Goal: Task Accomplishment & Management: Complete application form

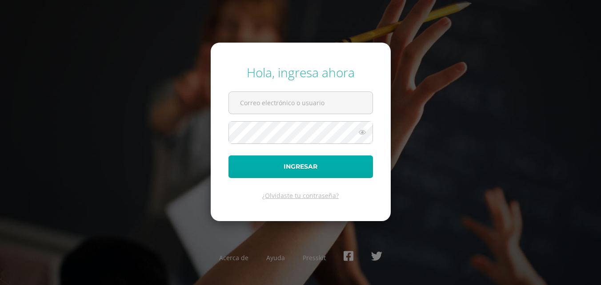
type input "2025919@colegiobelga.edu.gt"
click at [291, 163] on button "Ingresar" at bounding box center [300, 167] width 144 height 23
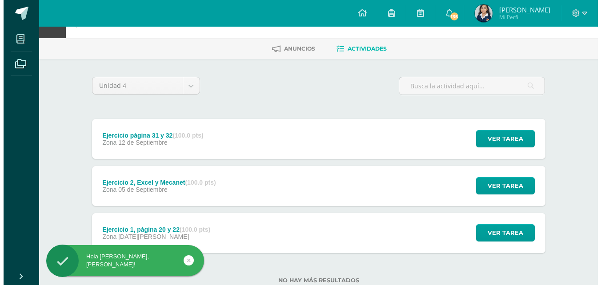
scroll to position [56, 0]
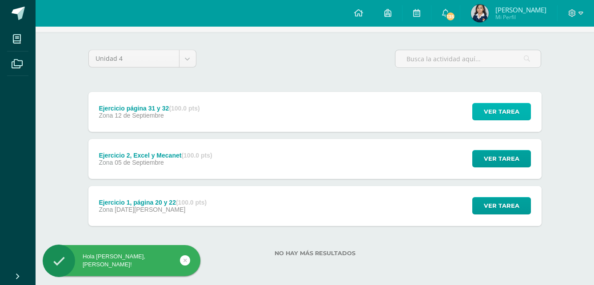
click at [504, 108] on span "Ver tarea" at bounding box center [502, 112] width 36 height 16
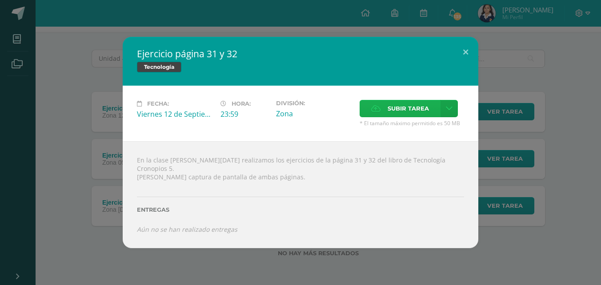
click at [414, 110] on span "Subir tarea" at bounding box center [407, 108] width 41 height 16
click at [0, 0] on input "Subir tarea" at bounding box center [0, 0] width 0 height 0
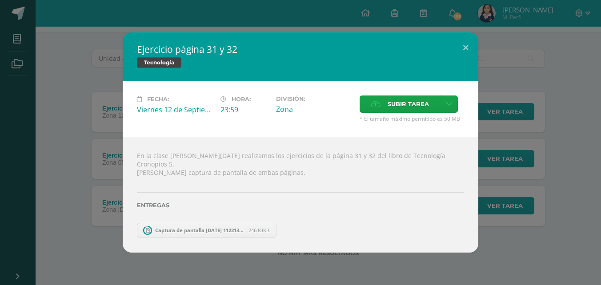
scroll to position [9, 0]
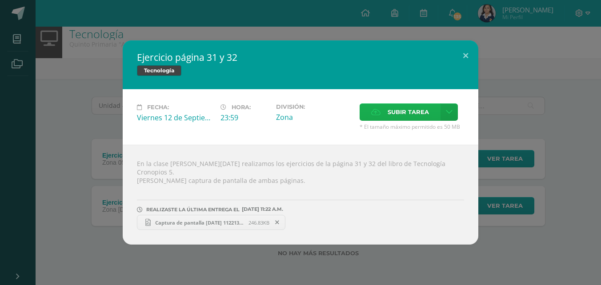
click at [417, 115] on span "Subir tarea" at bounding box center [407, 112] width 41 height 16
click at [0, 0] on input "Subir tarea" at bounding box center [0, 0] width 0 height 0
click at [185, 220] on span "Captura de pantalla [DATE] 112213 pp te.png" at bounding box center [200, 223] width 98 height 7
click at [463, 56] on button at bounding box center [465, 55] width 25 height 30
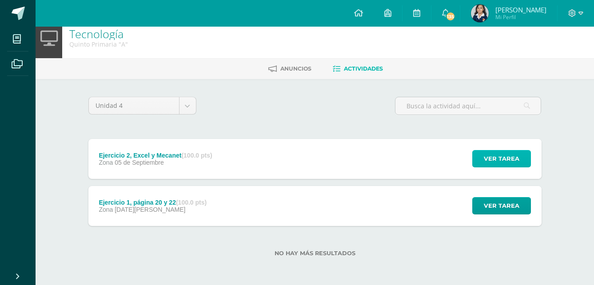
click at [493, 157] on span "Ver tarea" at bounding box center [502, 159] width 36 height 16
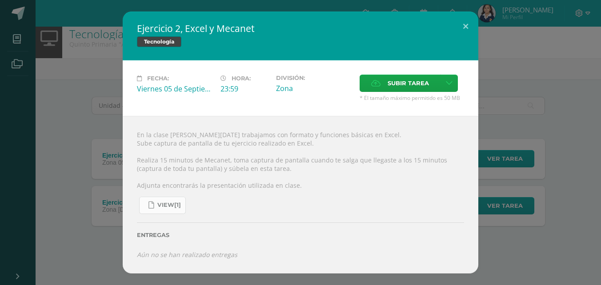
click at [169, 201] on link "view[1]" at bounding box center [162, 205] width 47 height 17
click at [106, 202] on div "Ejercicio 2, Excel y Mecanet Tecnología Fecha: [DATE] Hora: 23:59 División: Can…" at bounding box center [301, 143] width 594 height 262
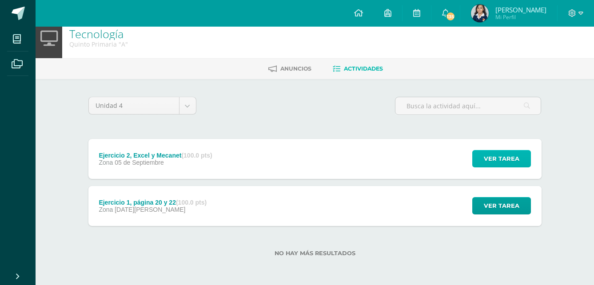
click at [517, 157] on span "Ver tarea" at bounding box center [502, 159] width 36 height 16
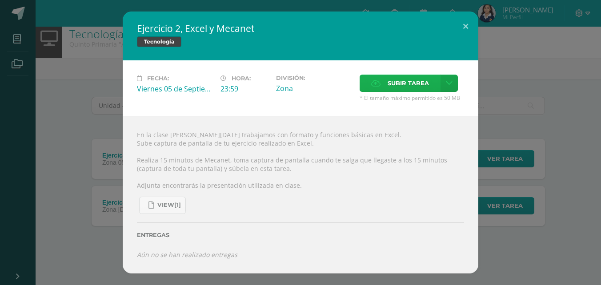
click at [403, 85] on span "Subir tarea" at bounding box center [407, 83] width 41 height 16
click at [0, 0] on input "Subir tarea" at bounding box center [0, 0] width 0 height 0
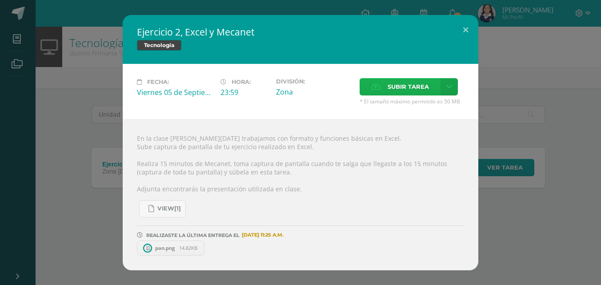
scroll to position [0, 0]
click at [407, 81] on span "Subir tarea" at bounding box center [407, 87] width 41 height 16
click at [0, 0] on input "Subir tarea" at bounding box center [0, 0] width 0 height 0
click at [391, 87] on span "Subir tarea" at bounding box center [407, 87] width 41 height 16
click at [0, 0] on input "Subir tarea" at bounding box center [0, 0] width 0 height 0
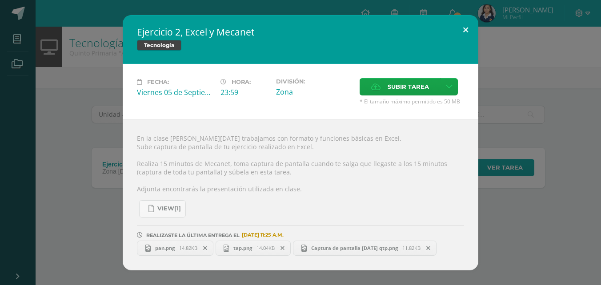
click at [464, 32] on button at bounding box center [465, 30] width 25 height 30
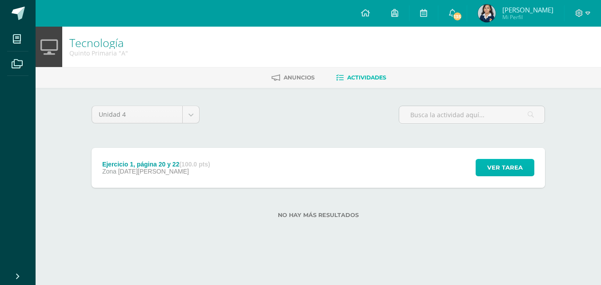
click at [523, 170] on span "Ver tarea" at bounding box center [505, 168] width 36 height 16
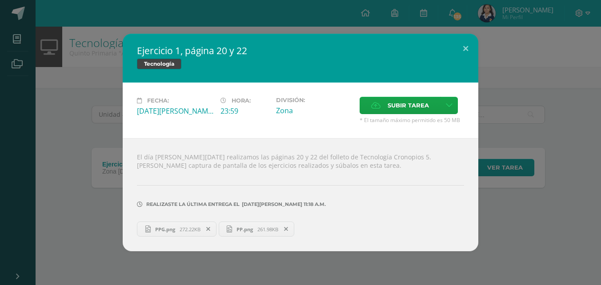
drag, startPoint x: 101, startPoint y: 200, endPoint x: 100, endPoint y: 195, distance: 5.0
click at [101, 199] on div "Ejercicio 1, página 20 y 22 Tecnología Fecha: [DATE][PERSON_NAME] Hora: 23:59 D…" at bounding box center [301, 143] width 594 height 218
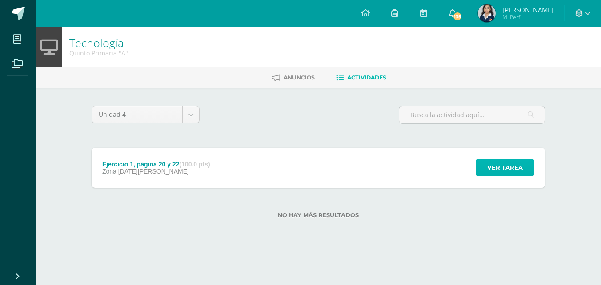
click at [501, 166] on span "Ver tarea" at bounding box center [505, 168] width 36 height 16
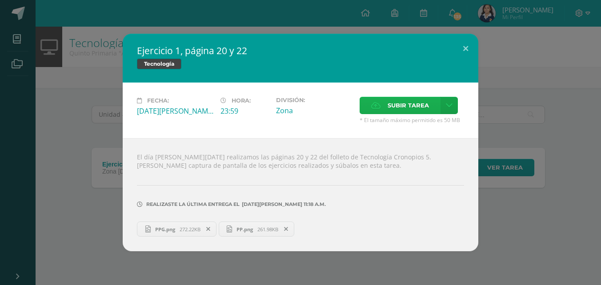
click at [392, 102] on span "Subir tarea" at bounding box center [407, 105] width 41 height 16
click at [0, 0] on input "Subir tarea" at bounding box center [0, 0] width 0 height 0
click at [386, 112] on label "Subir tarea" at bounding box center [399, 105] width 81 height 17
click at [0, 0] on input "Subir tarea" at bounding box center [0, 0] width 0 height 0
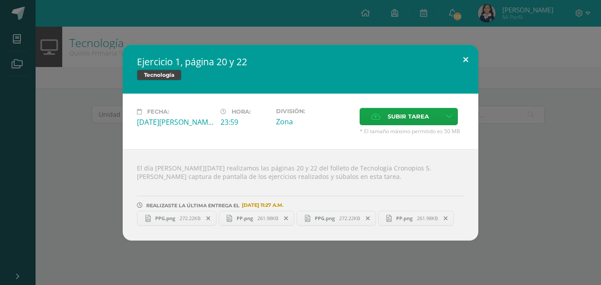
click at [460, 56] on button at bounding box center [465, 60] width 25 height 30
